Goal: Transaction & Acquisition: Purchase product/service

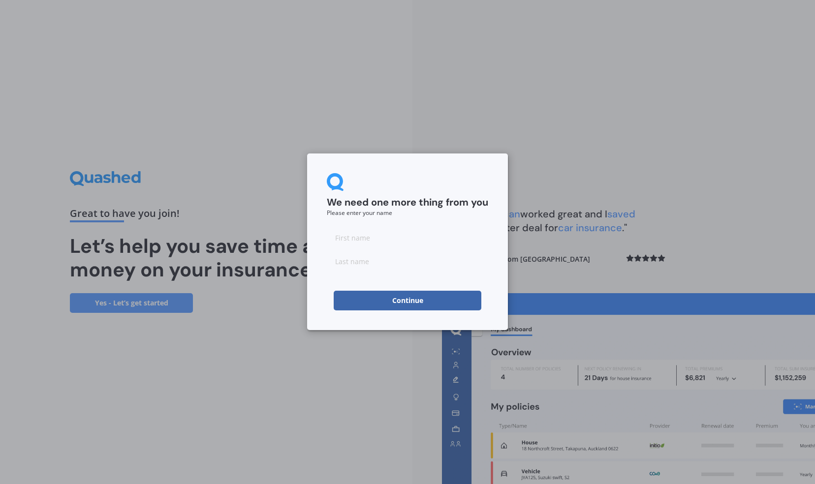
click at [387, 237] on input at bounding box center [407, 238] width 161 height 20
type input "[PERSON_NAME]"
click at [380, 296] on button "Continue" at bounding box center [408, 301] width 148 height 20
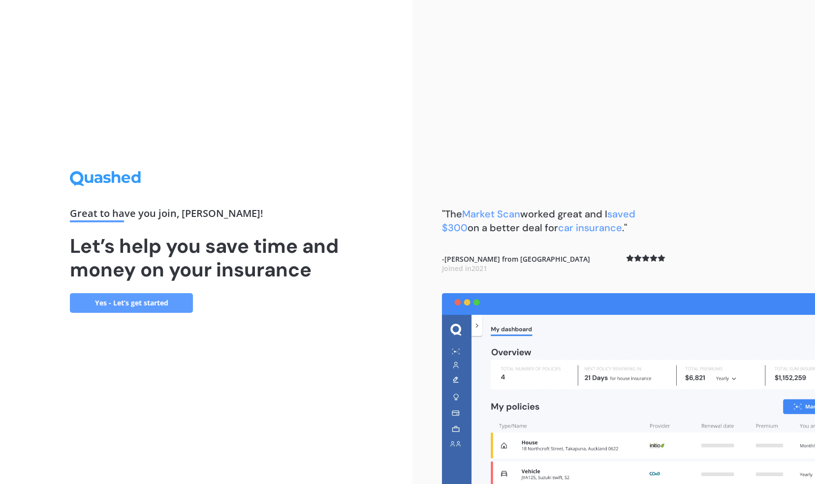
click at [181, 296] on link "Yes - Let’s get started" at bounding box center [131, 303] width 123 height 20
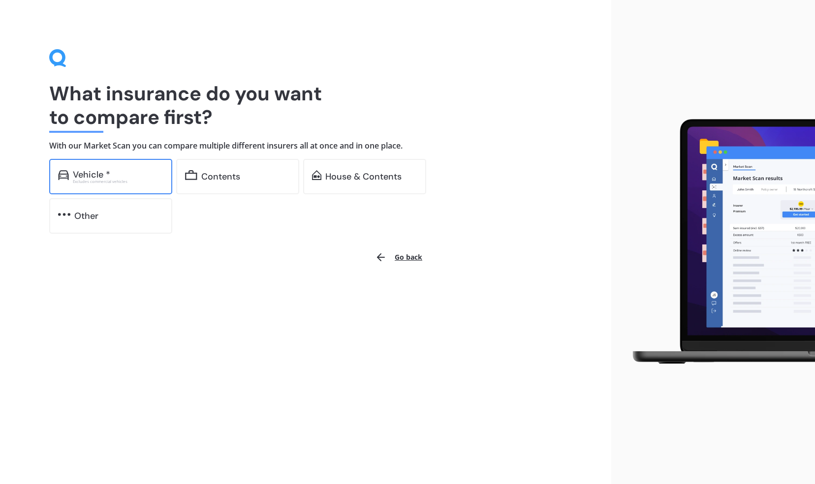
click at [108, 178] on div "Vehicle *" at bounding box center [91, 175] width 37 height 10
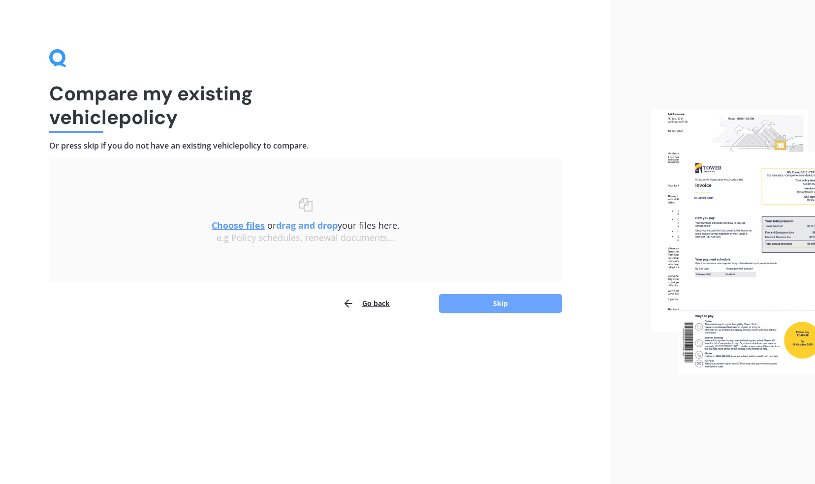
click at [493, 306] on button "Skip" at bounding box center [500, 303] width 123 height 19
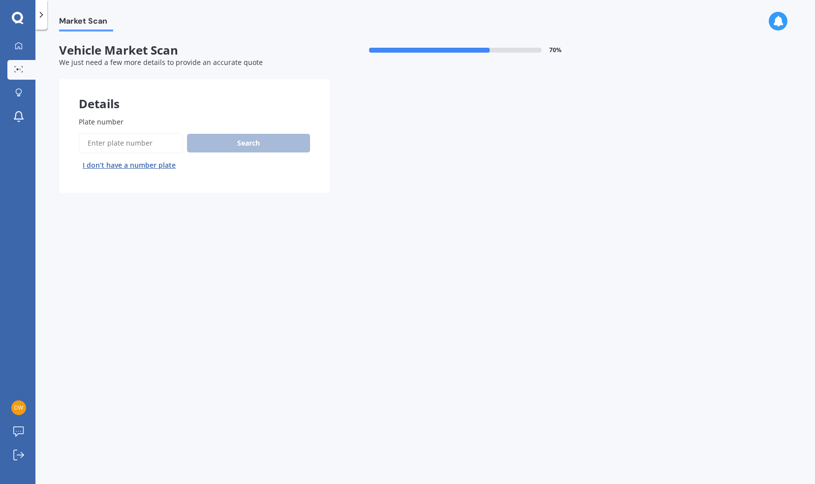
click at [137, 143] on input "Plate number" at bounding box center [131, 143] width 104 height 21
type input "KJG454"
click at [302, 140] on button "Search" at bounding box center [248, 143] width 123 height 19
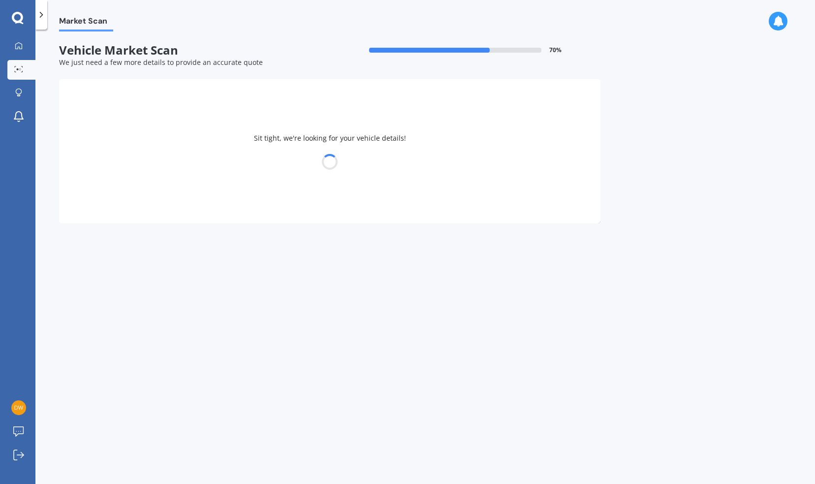
select select "TOYOTA"
select select "COROLLA"
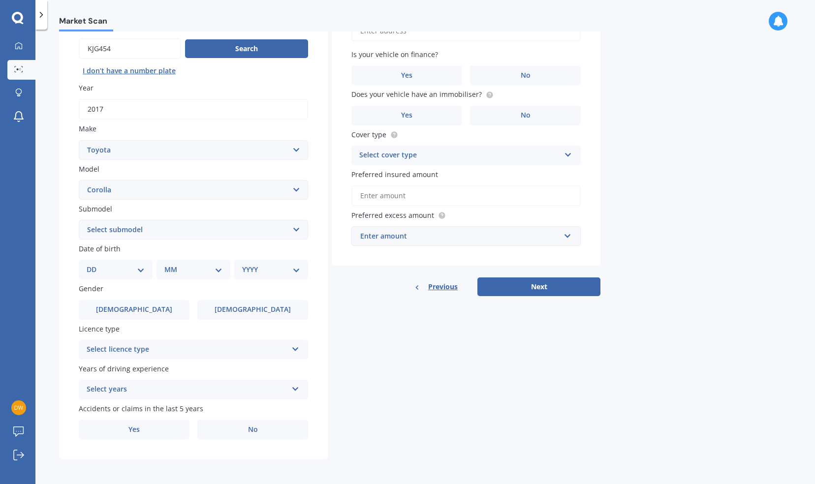
scroll to position [96, 0]
click at [137, 267] on select "DD 01 02 03 04 05 06 07 08 09 10 11 12 13 14 15 16 17 18 19 20 21 22 23 24 25 2…" at bounding box center [116, 269] width 58 height 11
select select "11"
click at [94, 264] on select "DD 01 02 03 04 05 06 07 08 09 10 11 12 13 14 15 16 17 18 19 20 21 22 23 24 25 2…" at bounding box center [116, 269] width 58 height 11
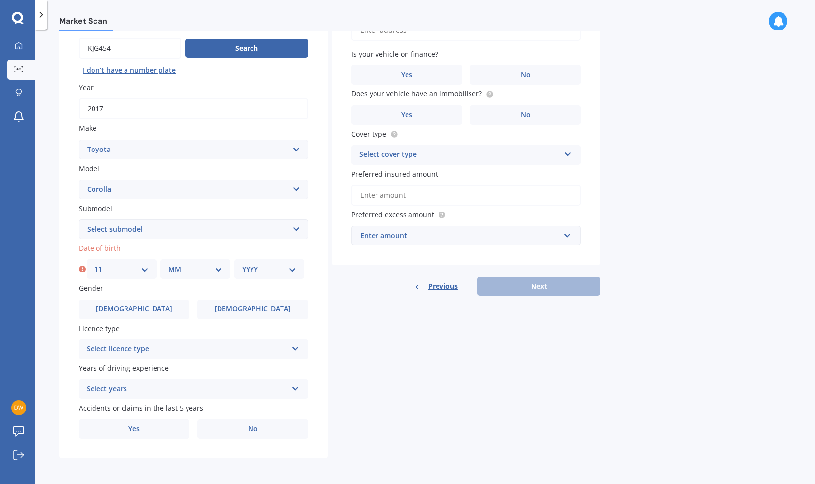
click at [218, 267] on select "MM 01 02 03 04 05 06 07 08 09 10 11 12" at bounding box center [195, 269] width 54 height 11
select select "02"
click at [168, 264] on select "MM 01 02 03 04 05 06 07 08 09 10 11 12" at bounding box center [195, 269] width 54 height 11
click at [289, 269] on select "YYYY 2025 2024 2023 2022 2021 2020 2019 2018 2017 2016 2015 2014 2013 2012 2011…" at bounding box center [269, 269] width 54 height 11
select select "1998"
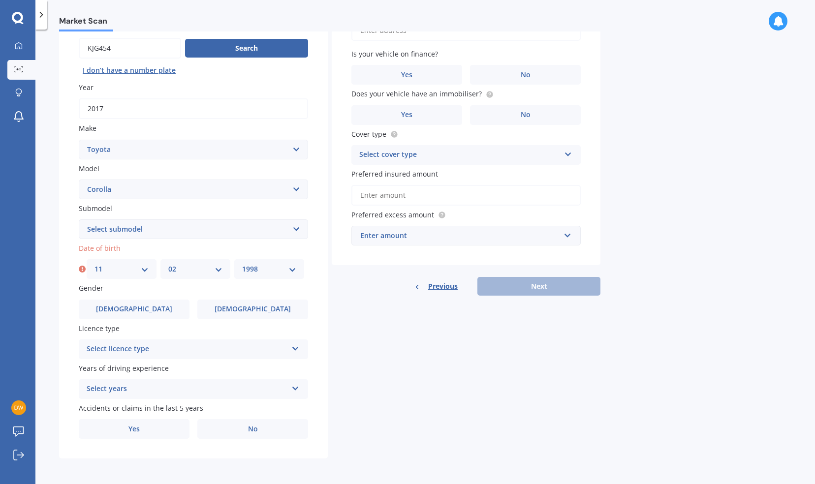
click at [242, 264] on select "YYYY 2025 2024 2023 2022 2021 2020 2019 2018 2017 2016 2015 2014 2013 2012 2011…" at bounding box center [269, 269] width 54 height 11
click at [298, 349] on icon at bounding box center [295, 346] width 8 height 7
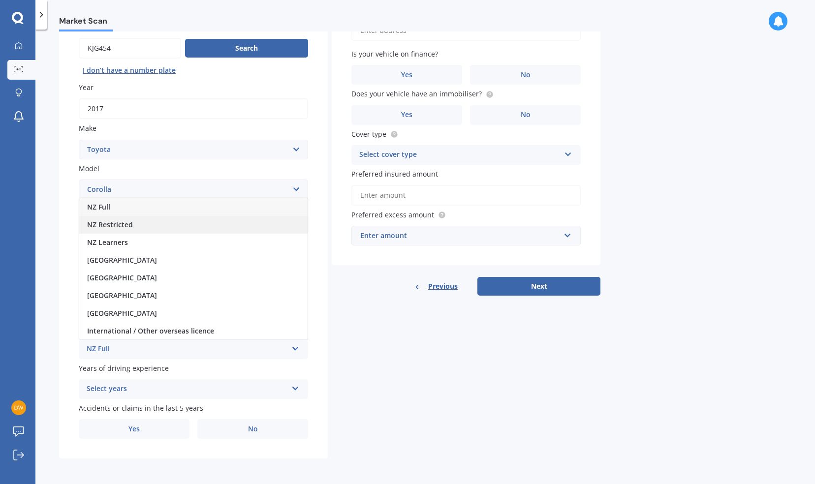
click at [108, 224] on span "NZ Restricted" at bounding box center [110, 224] width 46 height 9
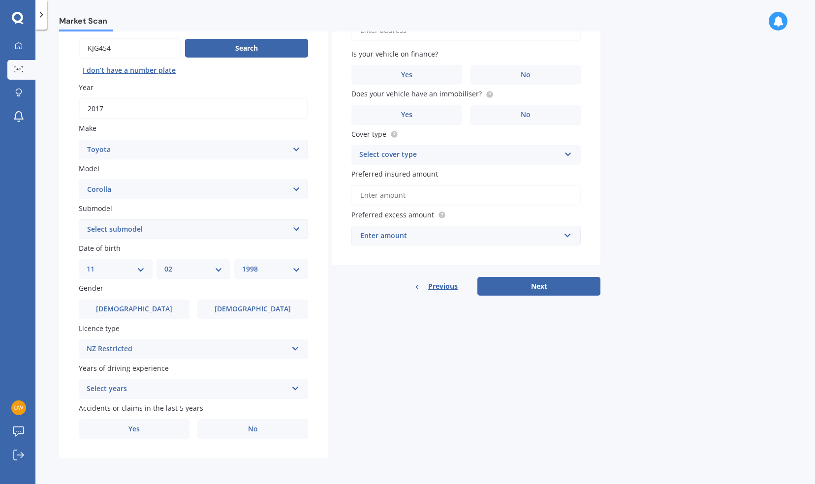
click at [297, 390] on icon at bounding box center [295, 386] width 8 height 7
click at [124, 302] on span "5 or more years" at bounding box center [113, 298] width 53 height 9
click at [161, 425] on label "Yes" at bounding box center [134, 429] width 111 height 20
click at [0, 0] on input "Yes" at bounding box center [0, 0] width 0 height 0
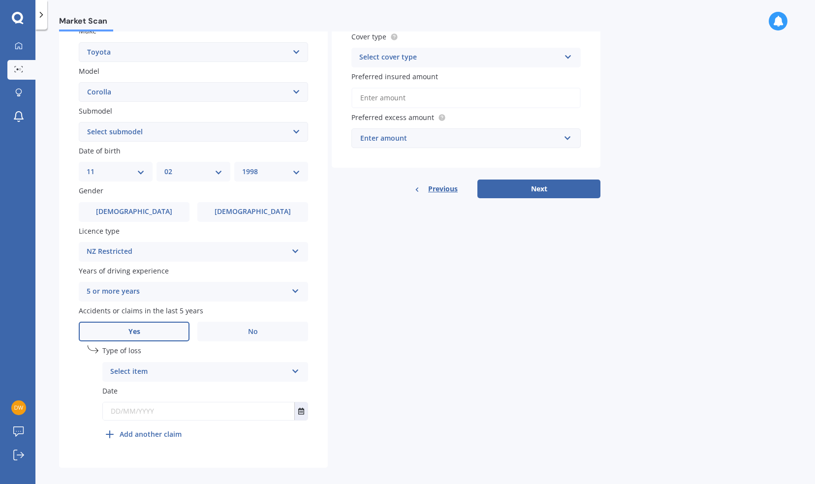
scroll to position [203, 0]
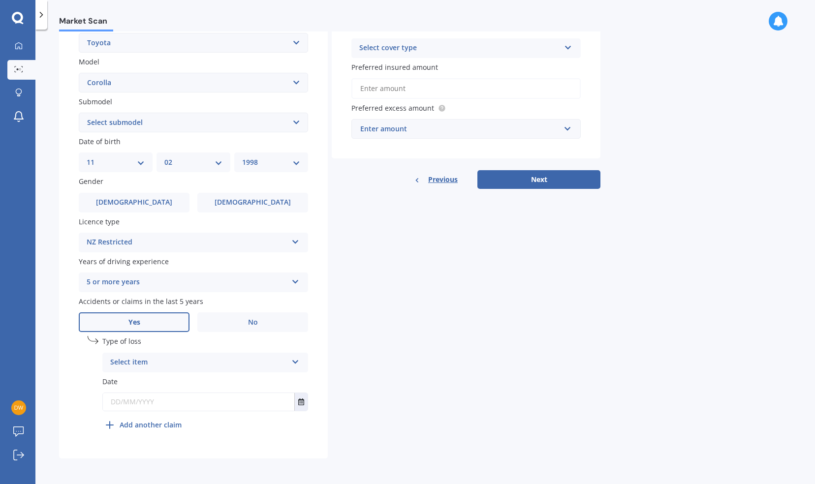
click at [297, 361] on icon at bounding box center [295, 360] width 8 height 7
click at [297, 402] on div "Not at fault accident" at bounding box center [205, 400] width 205 height 18
click at [299, 401] on icon "Select date" at bounding box center [301, 402] width 6 height 7
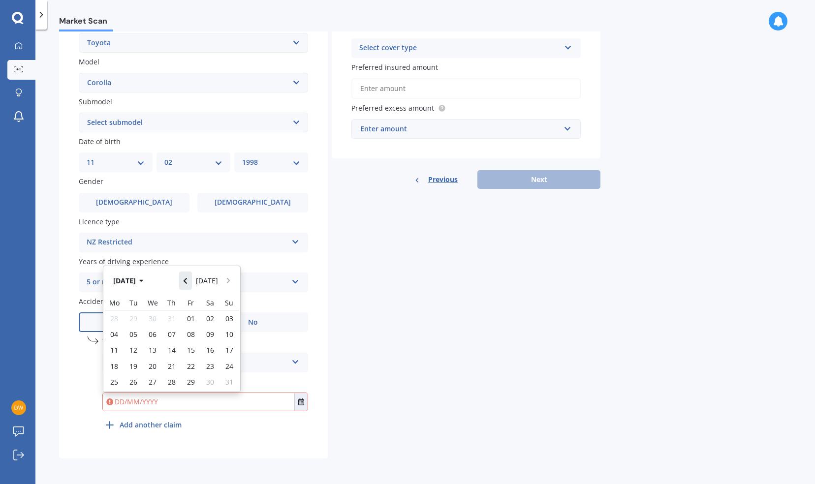
click at [187, 280] on icon "Navigate back" at bounding box center [185, 281] width 3 height 6
click at [187, 280] on icon "Navigate back" at bounding box center [185, 281] width 4 height 7
click at [187, 279] on icon "Navigate back" at bounding box center [185, 278] width 3 height 6
click at [187, 279] on icon "Navigate back" at bounding box center [185, 281] width 3 height 6
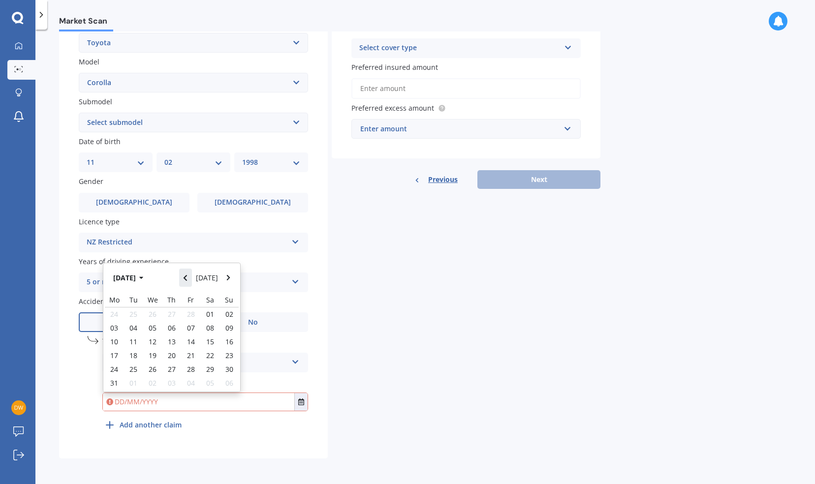
click at [187, 279] on icon "Navigate back" at bounding box center [185, 278] width 3 height 6
click at [187, 279] on icon "Navigate back" at bounding box center [185, 281] width 3 height 6
click at [187, 279] on icon "Navigate back" at bounding box center [185, 278] width 3 height 6
click at [187, 279] on icon "Navigate back" at bounding box center [185, 281] width 3 height 6
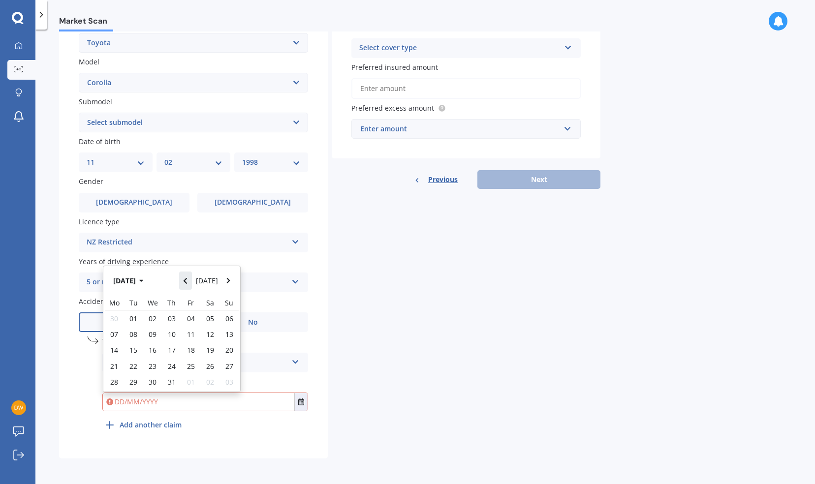
click at [187, 279] on icon "Navigate back" at bounding box center [185, 281] width 3 height 6
click at [187, 279] on icon "Navigate back" at bounding box center [185, 278] width 4 height 7
click at [187, 279] on icon "Navigate back" at bounding box center [185, 281] width 4 height 7
click at [190, 279] on button "Navigate back" at bounding box center [185, 281] width 13 height 18
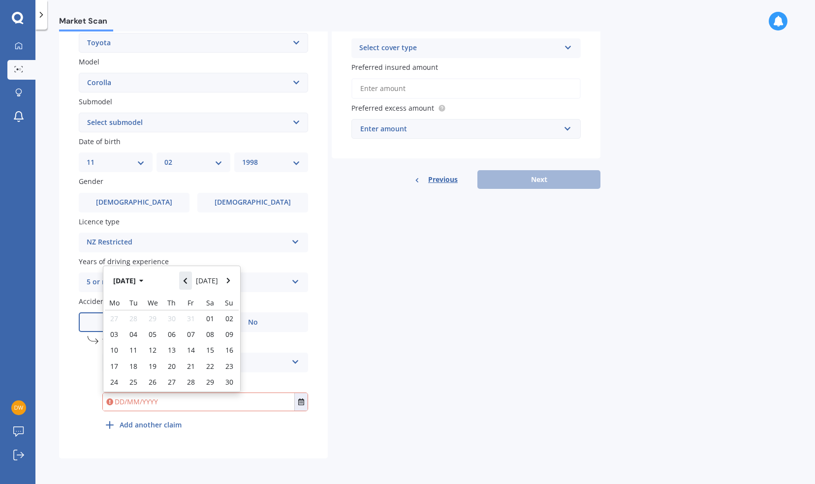
click at [190, 279] on button "Navigate back" at bounding box center [185, 281] width 13 height 18
click at [191, 279] on button "Navigate back" at bounding box center [185, 281] width 13 height 18
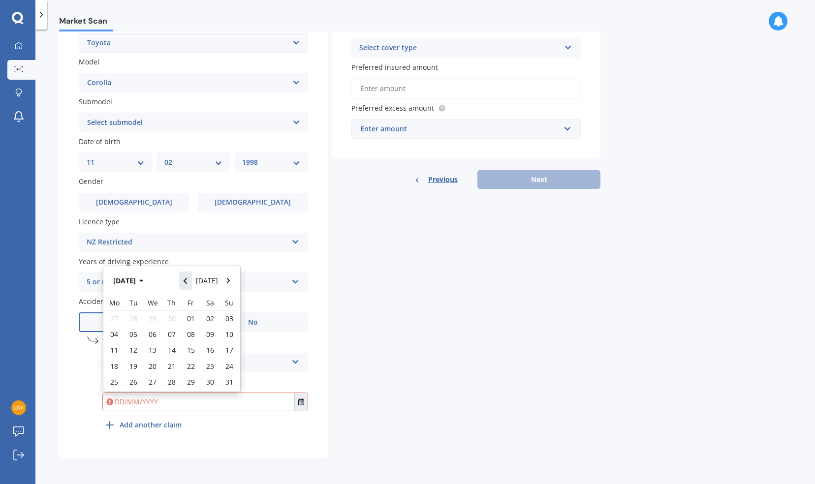
click at [191, 279] on button "Navigate back" at bounding box center [185, 281] width 13 height 18
click at [191, 279] on button "Navigate back" at bounding box center [185, 278] width 13 height 18
click at [191, 279] on button "Navigate back" at bounding box center [185, 281] width 13 height 18
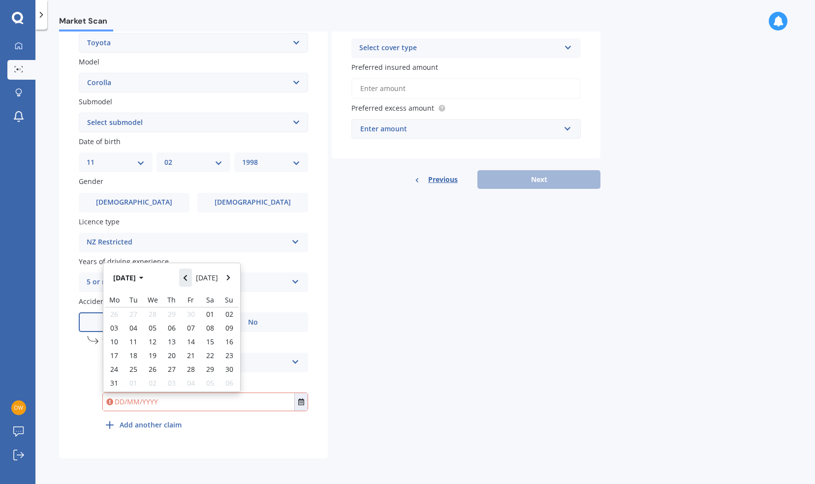
click at [191, 279] on button "Navigate back" at bounding box center [185, 278] width 13 height 18
click at [191, 279] on button "Navigate back" at bounding box center [185, 281] width 13 height 18
click at [191, 278] on button "Navigate back" at bounding box center [185, 281] width 13 height 18
click at [229, 282] on icon "Navigate forward" at bounding box center [228, 281] width 4 height 7
click at [174, 346] on span "18" at bounding box center [172, 349] width 8 height 9
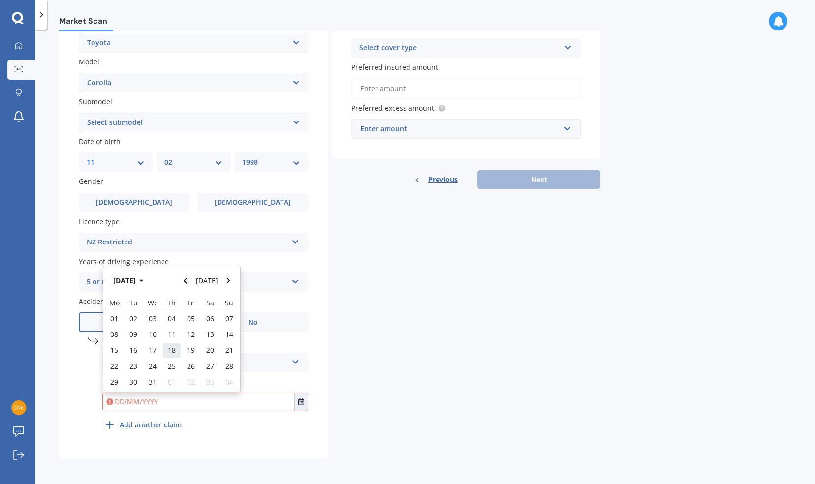
type input "[DATE]"
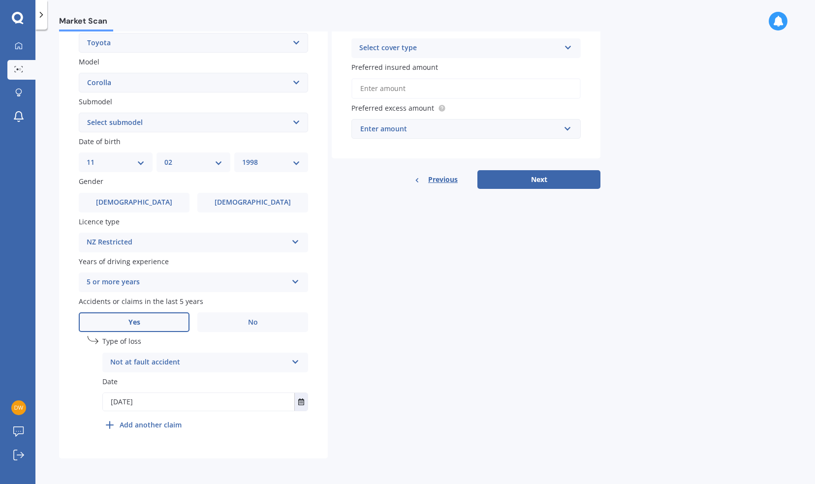
click at [565, 45] on icon at bounding box center [568, 45] width 8 height 7
click at [407, 67] on span "Comprehensive" at bounding box center [386, 66] width 52 height 9
click at [405, 89] on input "Preferred insured amount" at bounding box center [465, 88] width 229 height 21
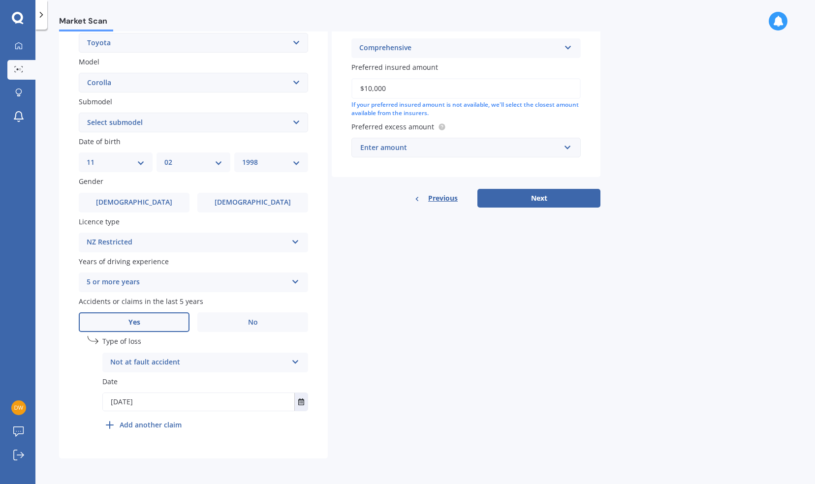
type input "$10,000"
click at [569, 146] on input "text" at bounding box center [462, 147] width 220 height 19
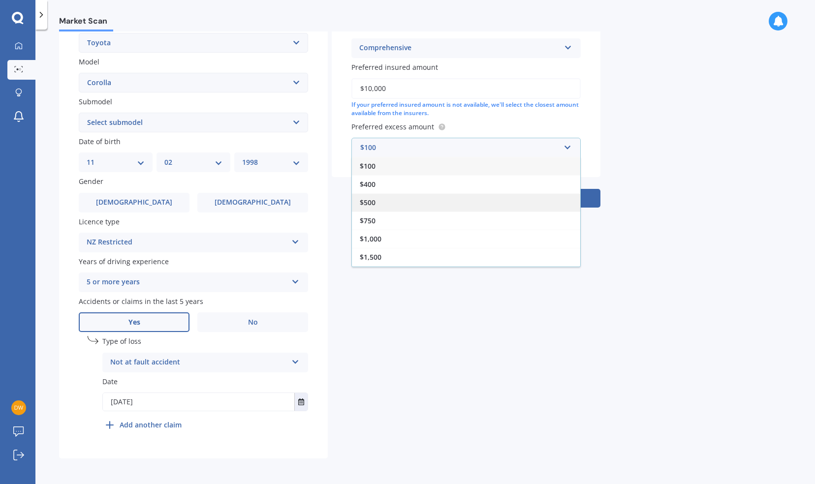
click at [370, 200] on span "$500" at bounding box center [368, 202] width 16 height 9
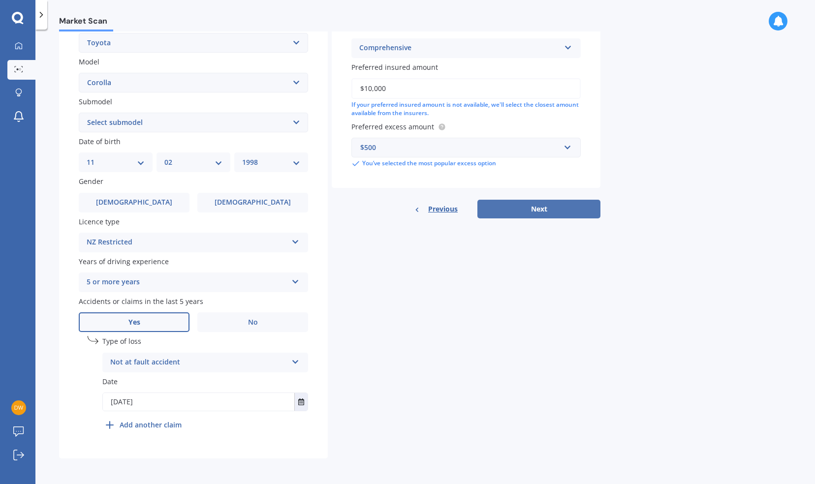
click at [527, 210] on button "Next" at bounding box center [538, 209] width 123 height 19
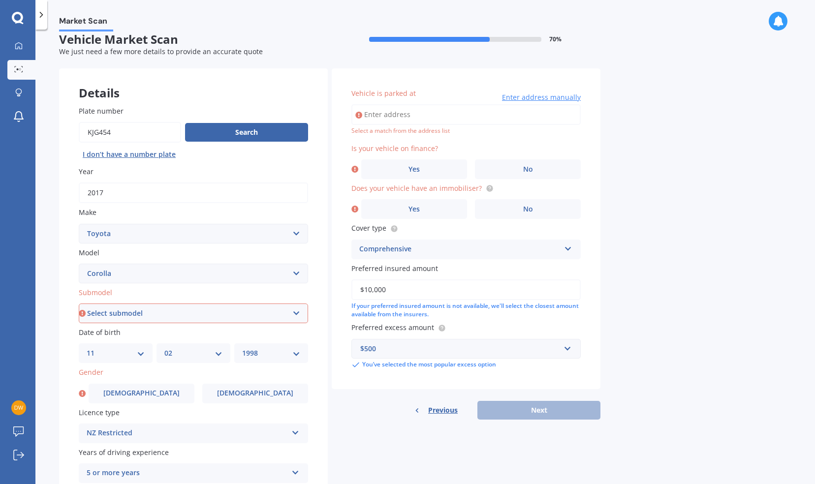
scroll to position [0, 0]
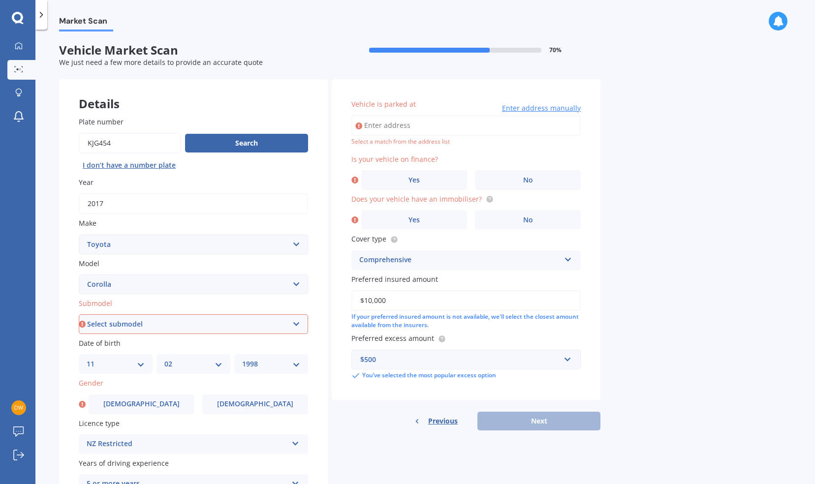
click at [385, 124] on input "Vehicle is parked at" at bounding box center [465, 125] width 229 height 21
type input "[STREET_ADDRESS][PERSON_NAME]"
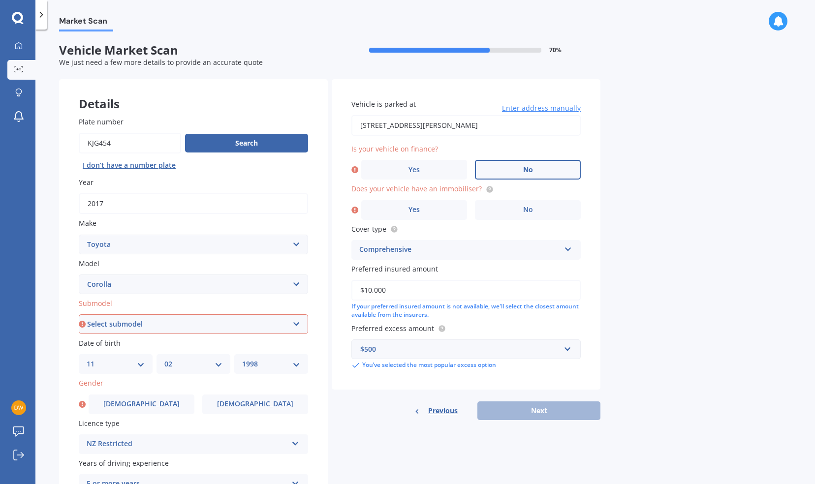
click at [550, 172] on label "No" at bounding box center [528, 170] width 106 height 20
click at [0, 0] on input "No" at bounding box center [0, 0] width 0 height 0
click at [486, 189] on circle at bounding box center [489, 189] width 6 height 6
click at [519, 209] on label "No" at bounding box center [528, 210] width 106 height 20
click at [0, 0] on input "No" at bounding box center [0, 0] width 0 height 0
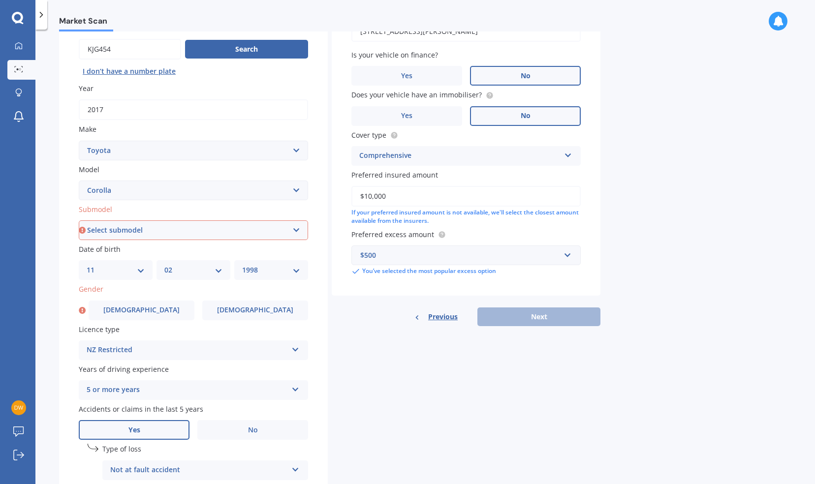
scroll to position [56, 0]
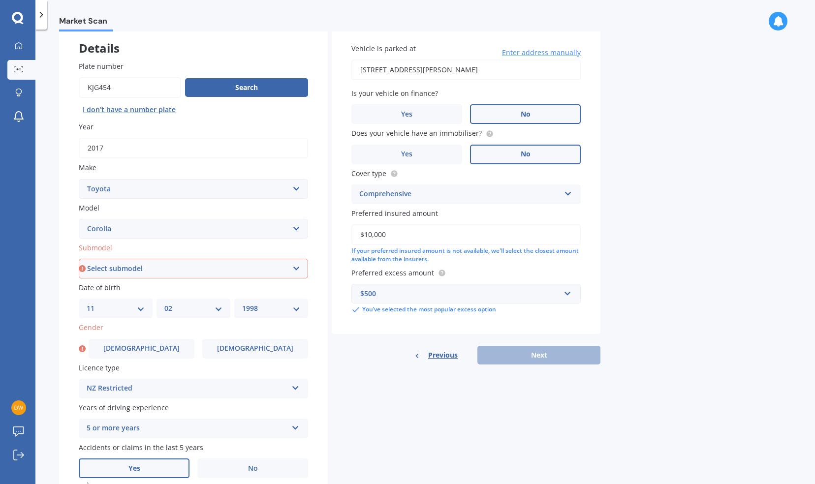
click at [531, 358] on div "Previous Next" at bounding box center [466, 355] width 269 height 19
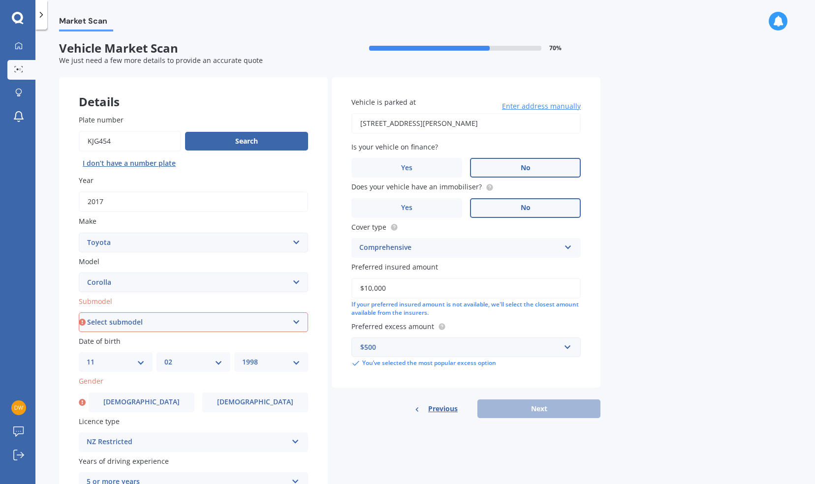
scroll to position [0, 0]
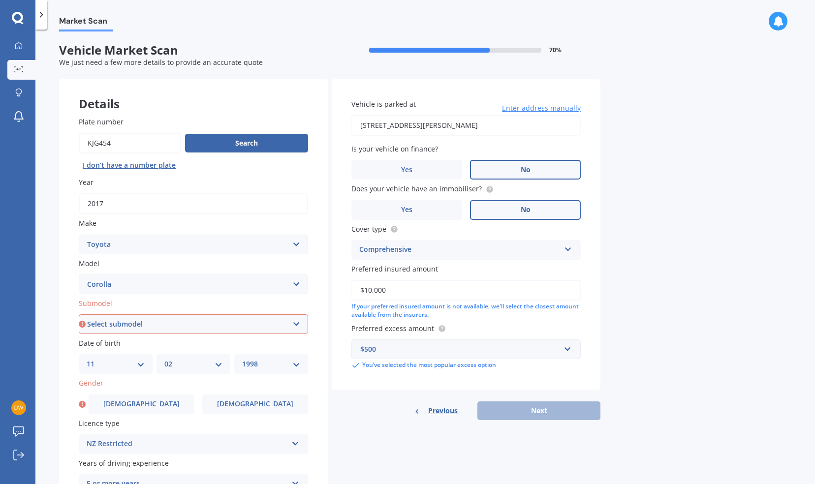
click at [294, 326] on select "Select submodel (All other) Axio Diesel [PERSON_NAME] 2WD [PERSON_NAME] 4WD FXG…" at bounding box center [193, 324] width 229 height 20
click at [423, 214] on label "Yes" at bounding box center [406, 210] width 111 height 20
click at [0, 0] on input "Yes" at bounding box center [0, 0] width 0 height 0
click at [295, 326] on select "Select submodel (All other) Axio Diesel [PERSON_NAME] 2WD [PERSON_NAME] 4WD FXG…" at bounding box center [193, 324] width 229 height 20
click at [297, 325] on select "Select submodel (All other) Axio Diesel [PERSON_NAME] 2WD [PERSON_NAME] 4WD FXG…" at bounding box center [193, 324] width 229 height 20
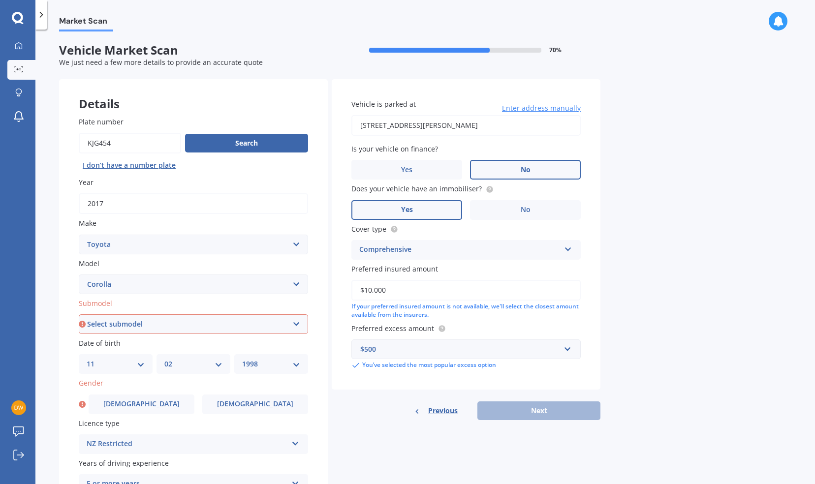
select select "GX 1.8"
click at [79, 315] on select "Select submodel (All other) Axio Diesel [PERSON_NAME] 2WD [PERSON_NAME] 4WD FXG…" at bounding box center [193, 324] width 229 height 20
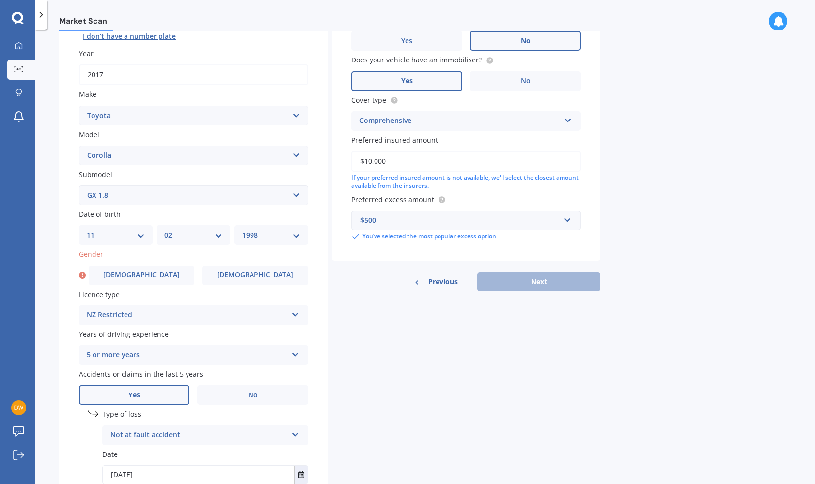
scroll to position [148, 0]
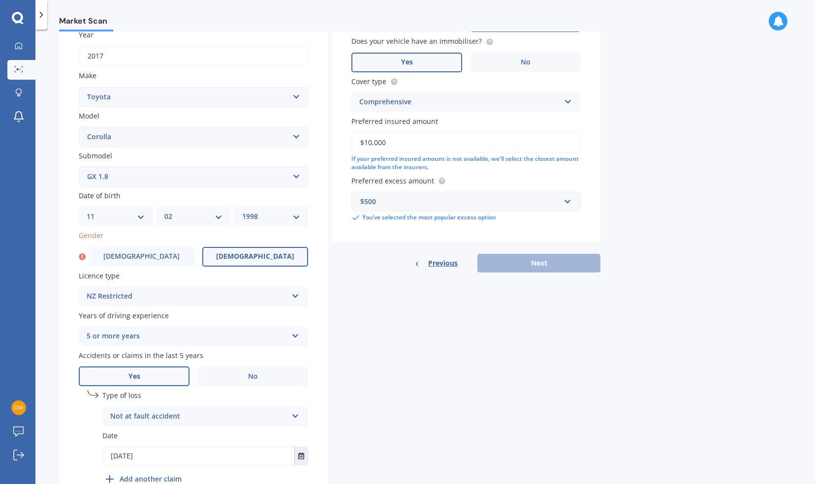
click at [226, 255] on label "[DEMOGRAPHIC_DATA]" at bounding box center [255, 257] width 106 height 20
click at [0, 0] on input "[DEMOGRAPHIC_DATA]" at bounding box center [0, 0] width 0 height 0
click at [530, 263] on button "Next" at bounding box center [538, 263] width 123 height 19
select select "11"
select select "02"
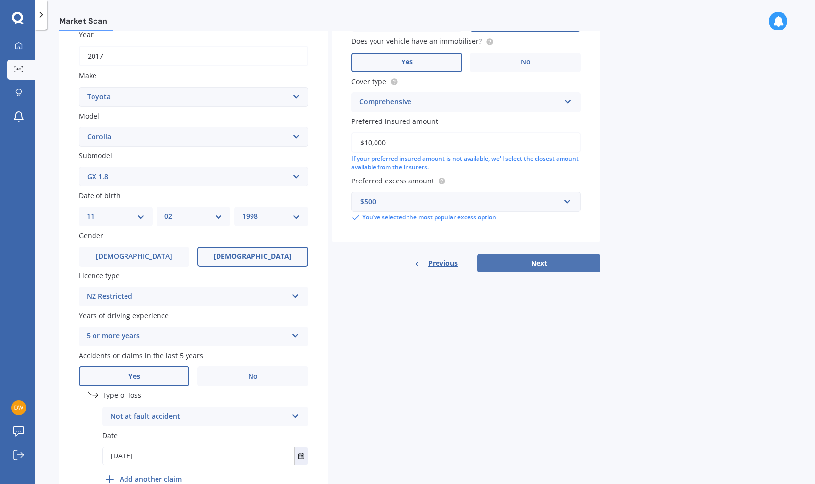
select select "1998"
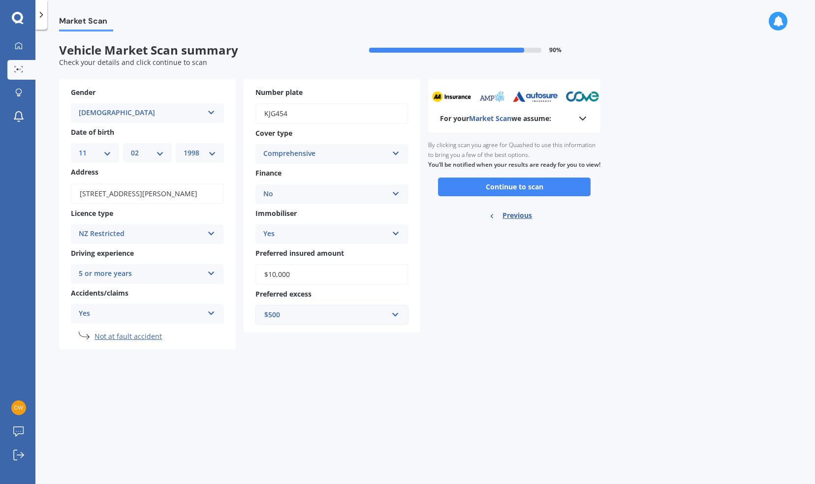
scroll to position [0, 0]
click at [559, 196] on button "Continue to scan" at bounding box center [514, 187] width 153 height 19
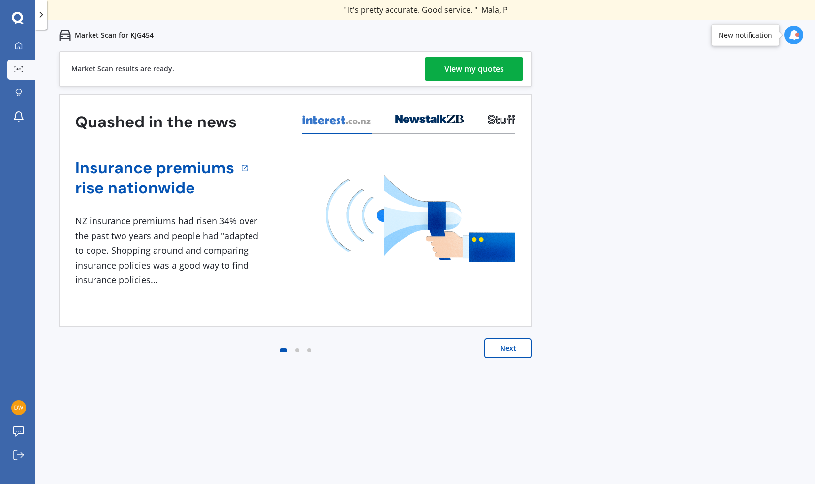
click at [470, 71] on div "View my quotes" at bounding box center [474, 69] width 60 height 24
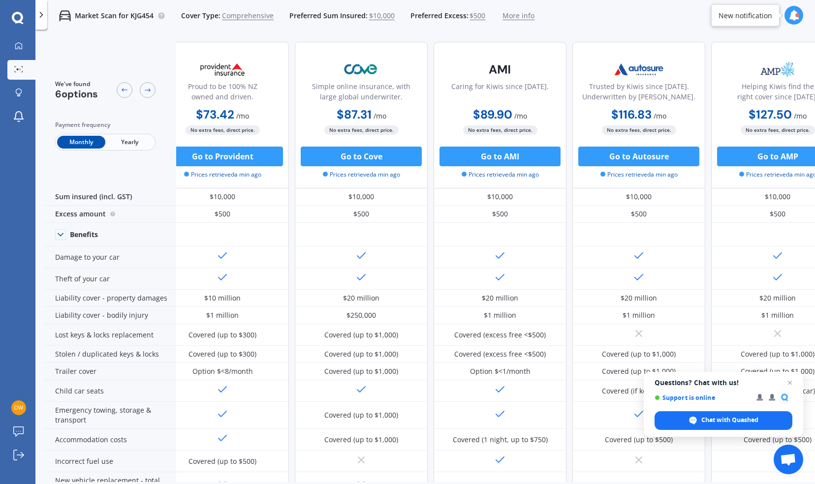
scroll to position [0, 193]
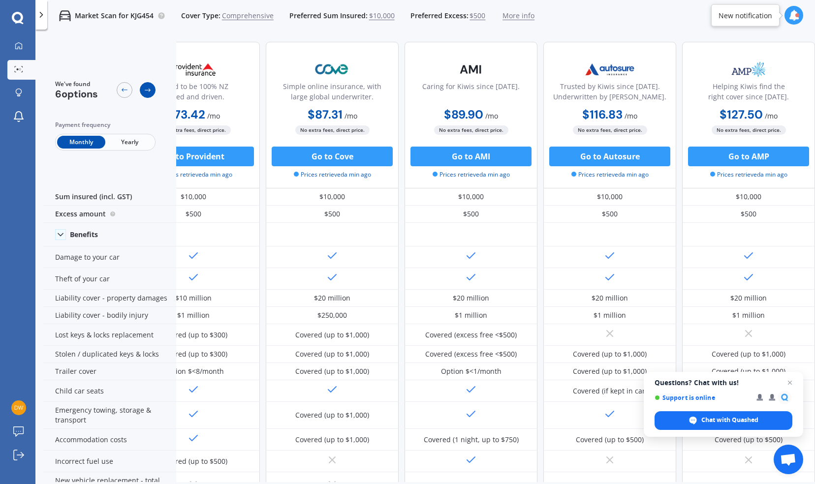
click at [146, 93] on icon at bounding box center [148, 90] width 8 height 8
click at [125, 90] on icon at bounding box center [125, 89] width 6 height 3
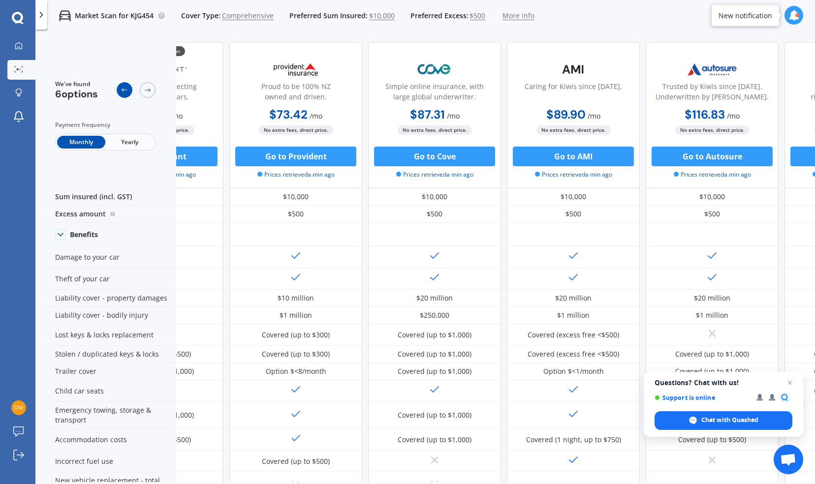
scroll to position [0, 60]
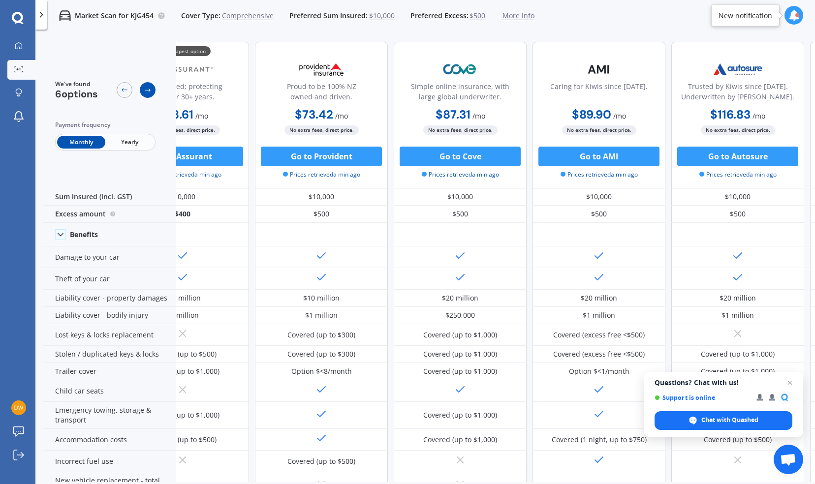
click at [144, 90] on icon at bounding box center [148, 90] width 8 height 8
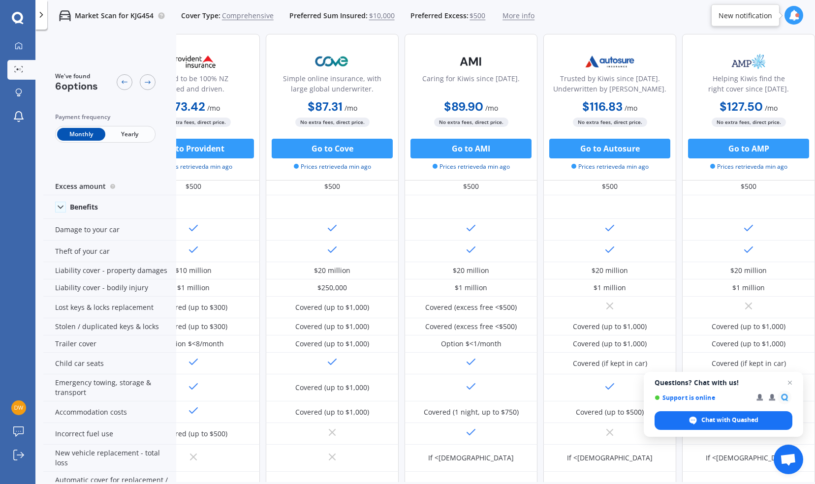
scroll to position [98, 193]
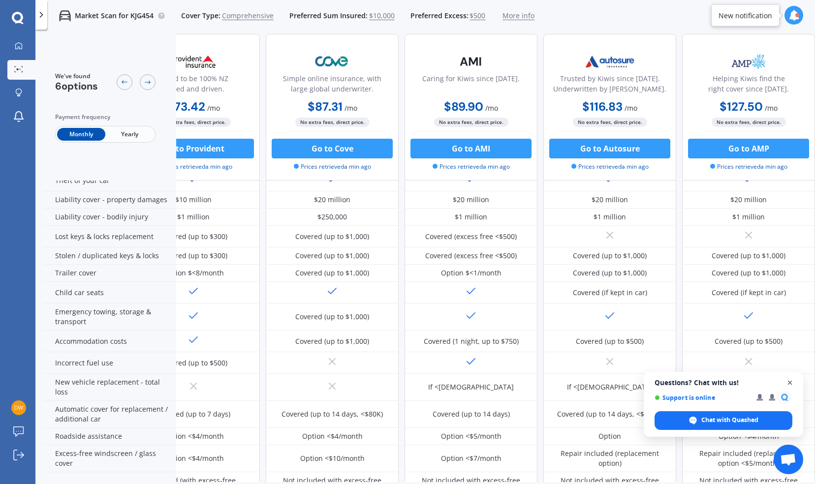
click at [794, 385] on span "Open chat" at bounding box center [790, 383] width 12 height 12
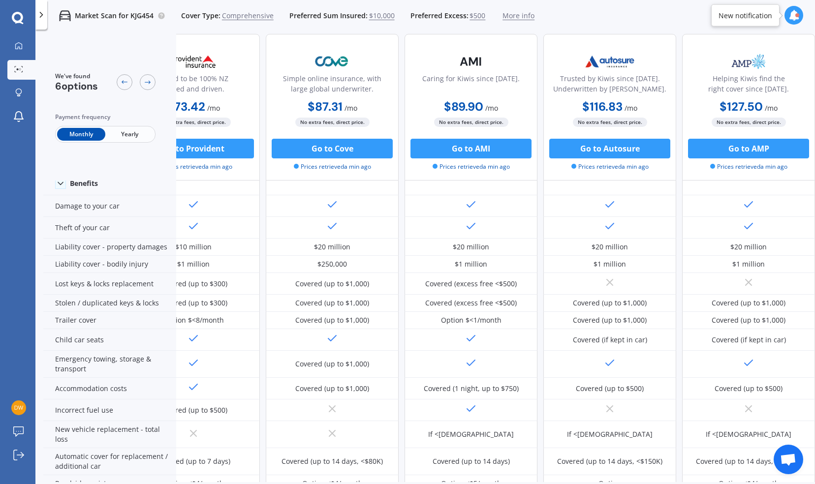
scroll to position [0, 193]
